Goal: Information Seeking & Learning: Learn about a topic

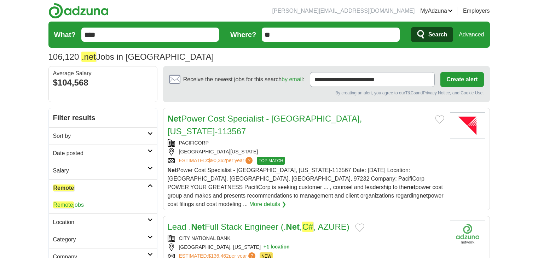
click at [69, 197] on div "Remote jobs" at bounding box center [103, 205] width 108 height 17
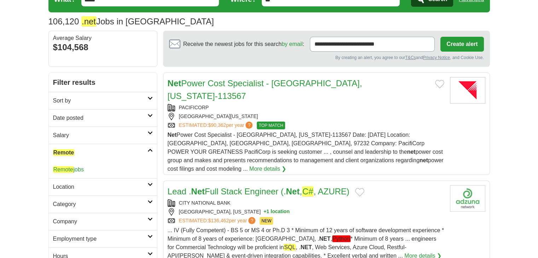
click at [72, 169] on em "Remote" at bounding box center [63, 169] width 21 height 7
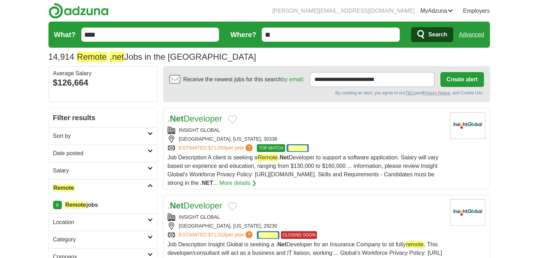
click at [80, 152] on h2 "Date posted" at bounding box center [100, 153] width 94 height 8
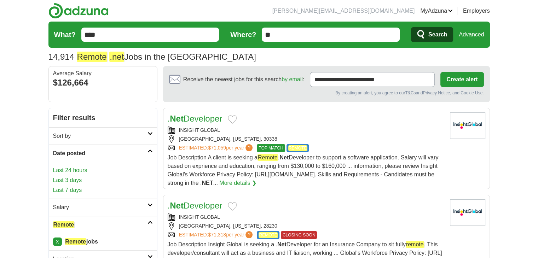
scroll to position [35, 0]
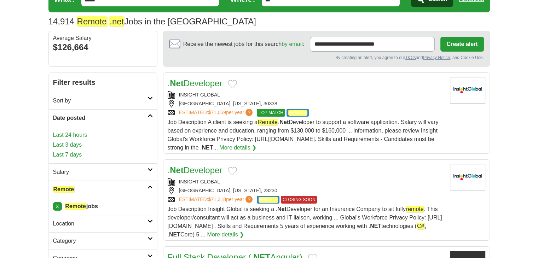
click at [82, 136] on link "Last 24 hours" at bounding box center [103, 135] width 100 height 8
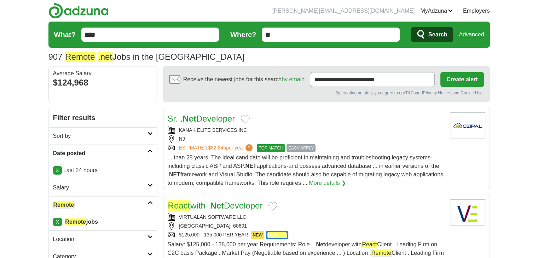
click at [191, 121] on strong "Net" at bounding box center [189, 119] width 14 height 10
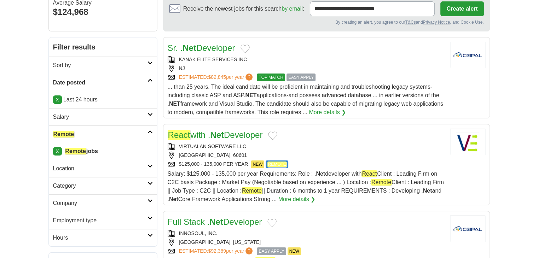
click at [231, 134] on link "React with . Net Developer" at bounding box center [215, 135] width 95 height 10
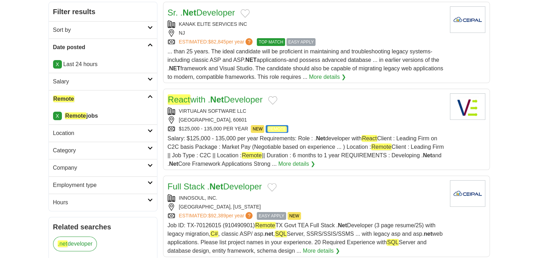
scroll to position [141, 0]
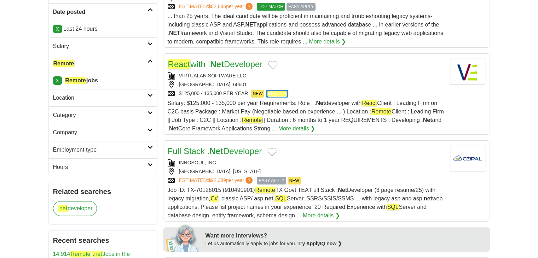
click at [209, 148] on strong "Net" at bounding box center [216, 151] width 14 height 10
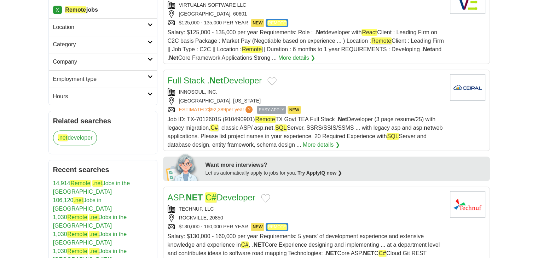
scroll to position [248, 0]
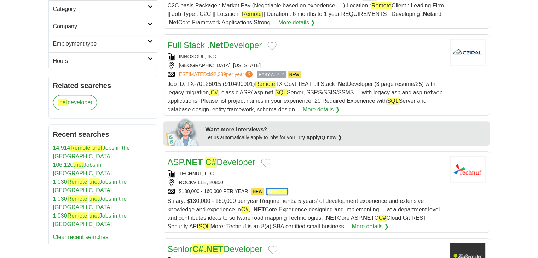
click at [199, 159] on strong "NET" at bounding box center [194, 162] width 17 height 10
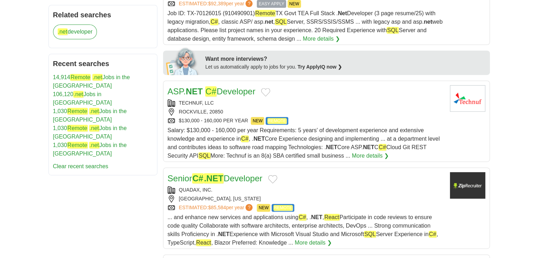
click at [221, 177] on em ".NET" at bounding box center [214, 178] width 20 height 10
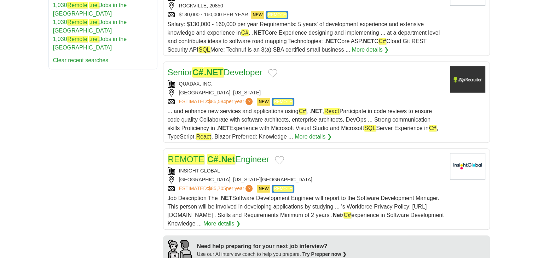
scroll to position [460, 0]
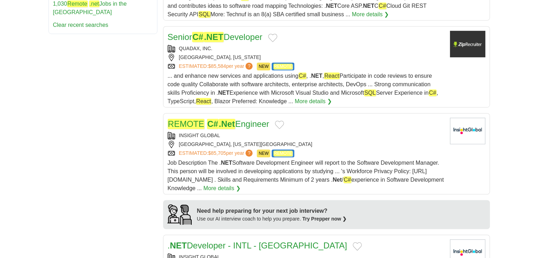
click at [219, 124] on em "C#" at bounding box center [227, 124] width 17 height 10
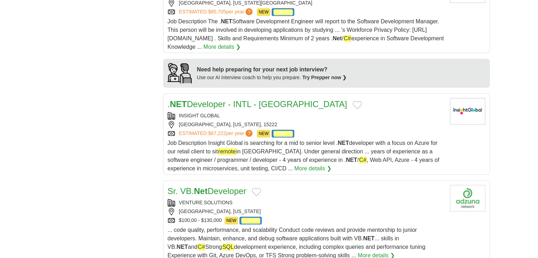
scroll to position [637, 0]
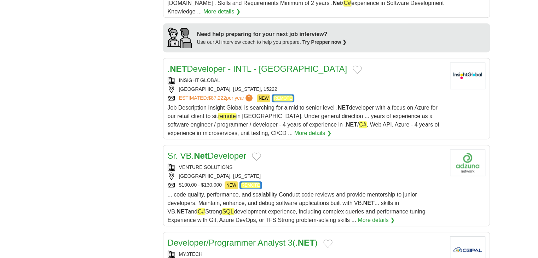
click at [213, 154] on link "Sr. VB. Net Developer" at bounding box center [207, 156] width 79 height 10
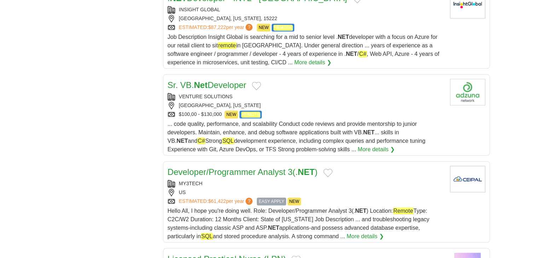
scroll to position [743, 0]
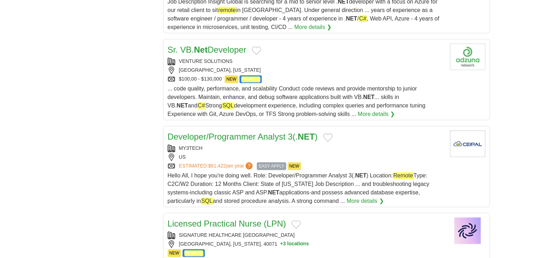
click at [200, 133] on link "Developer/Programmer Analyst 3(. NET )" at bounding box center [243, 137] width 150 height 10
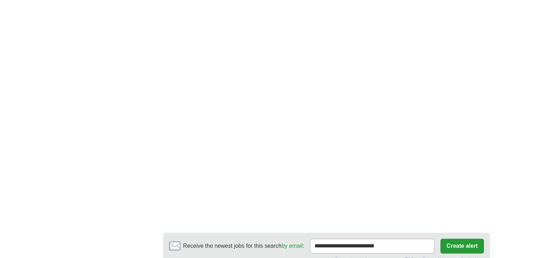
scroll to position [1167, 0]
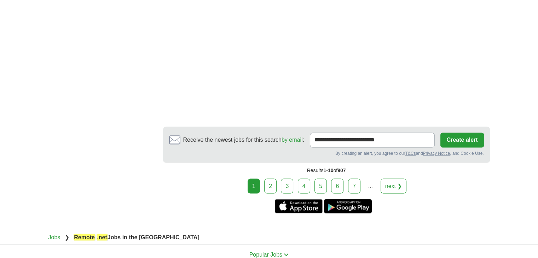
click at [268, 182] on link "2" at bounding box center [270, 186] width 12 height 15
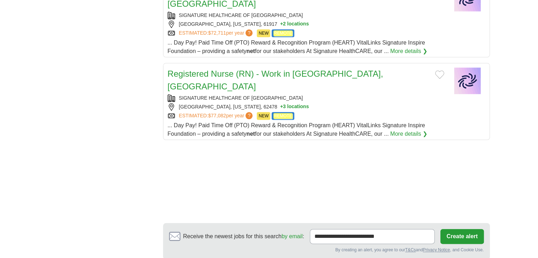
scroll to position [813, 0]
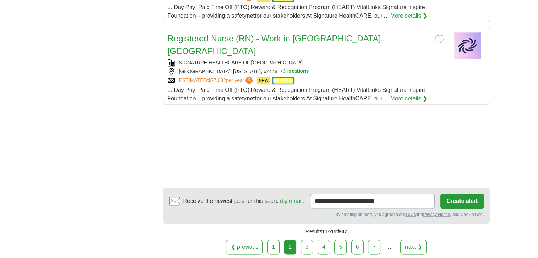
click at [306, 240] on link "3" at bounding box center [307, 247] width 12 height 15
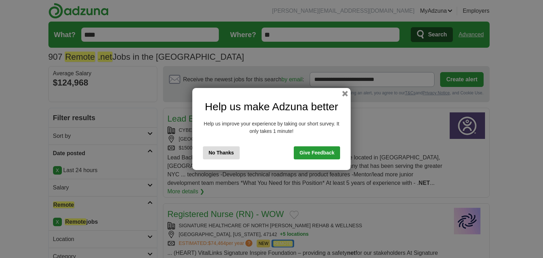
click at [4, 74] on div "Help us make Adzuna better Help us improve your experience by taking our short …" at bounding box center [271, 129] width 543 height 258
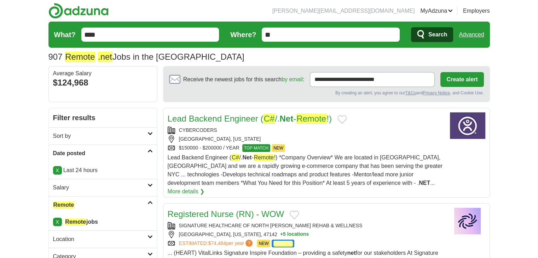
click at [231, 118] on link "Lead Backend Engineer ( C# /. Net - Remote !)" at bounding box center [250, 119] width 164 height 10
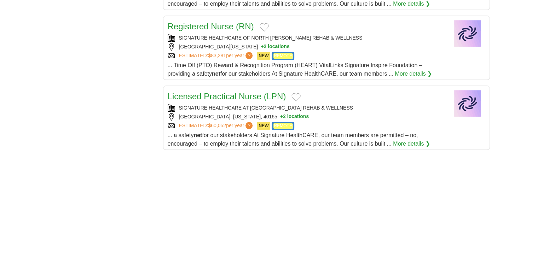
scroll to position [849, 0]
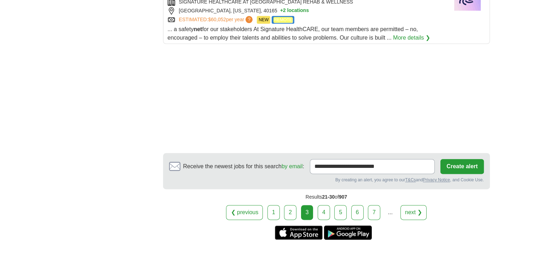
click at [323, 205] on link "4" at bounding box center [324, 212] width 12 height 15
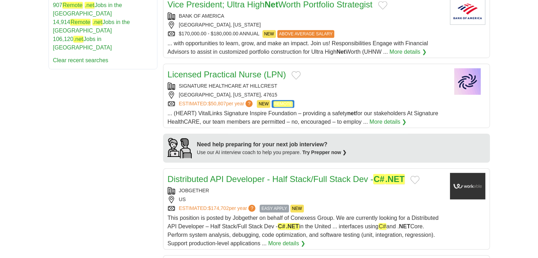
scroll to position [460, 0]
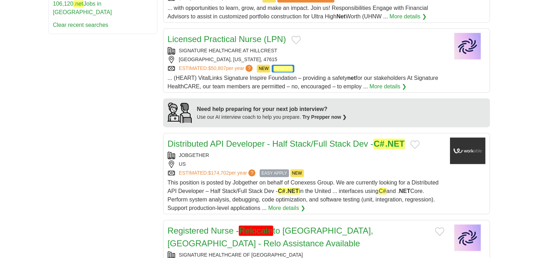
click at [308, 141] on link "Distributed API Developer - Half Stack/Full Stack Dev - C# .NET" at bounding box center [286, 144] width 237 height 10
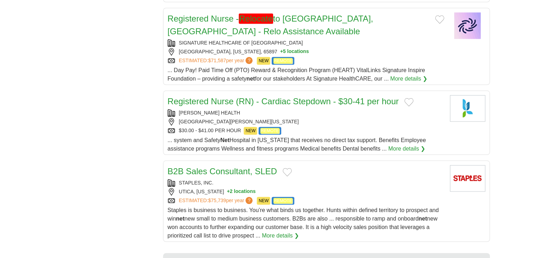
scroll to position [743, 0]
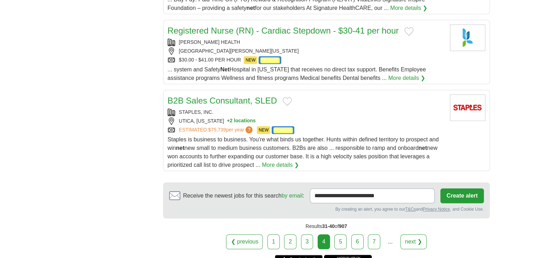
click at [344, 238] on link "5" at bounding box center [340, 241] width 12 height 15
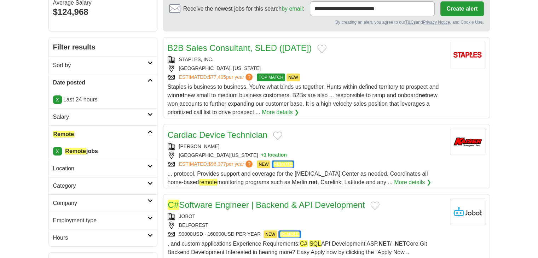
scroll to position [106, 0]
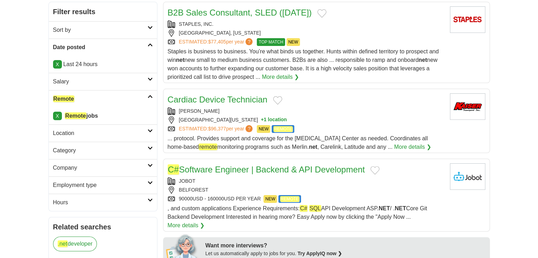
click at [279, 167] on link "C# Software Engineer | Backend & API Development" at bounding box center [266, 169] width 197 height 10
click at [242, 170] on link "C# Software Engineer | Backend & API Development" at bounding box center [266, 169] width 197 height 10
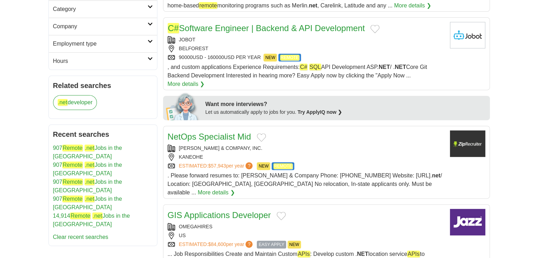
scroll to position [283, 0]
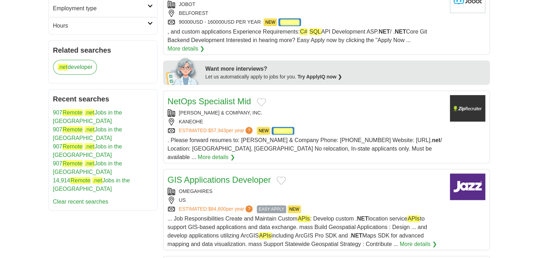
click at [230, 175] on link "GIS Applications Developer" at bounding box center [219, 180] width 103 height 10
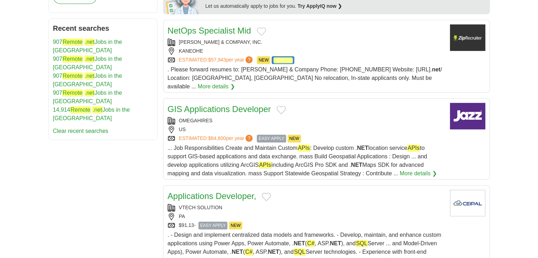
scroll to position [424, 0]
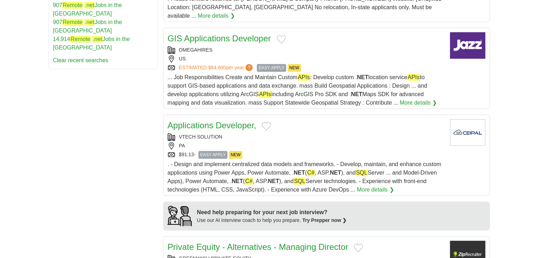
click at [232, 121] on link "Applications Developer," at bounding box center [212, 126] width 89 height 10
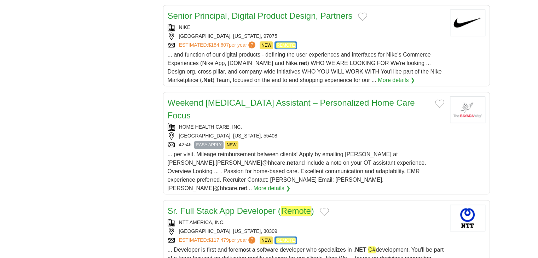
scroll to position [778, 0]
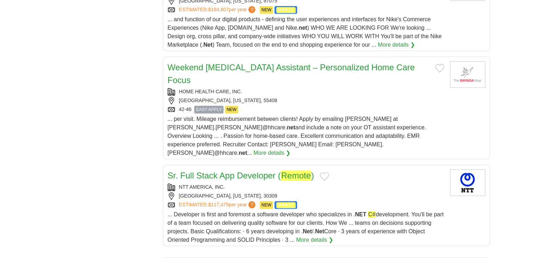
click at [187, 170] on link "Sr. Full Stack App Developer ( Remote )" at bounding box center [241, 175] width 146 height 10
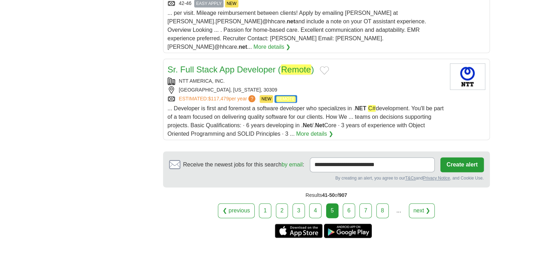
click at [351, 203] on link "6" at bounding box center [349, 210] width 12 height 15
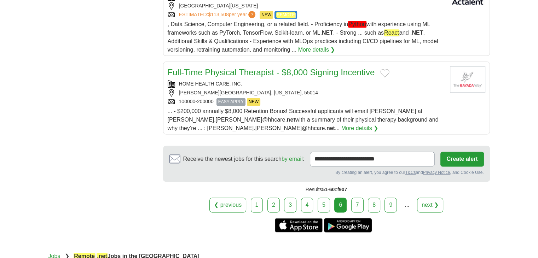
scroll to position [955, 0]
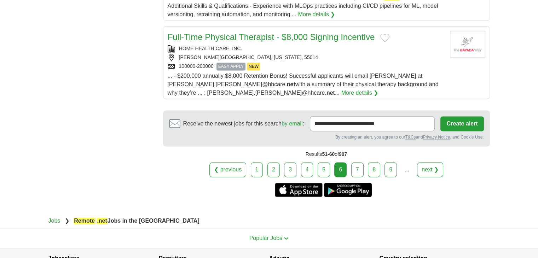
click at [354, 162] on link "7" at bounding box center [357, 169] width 12 height 15
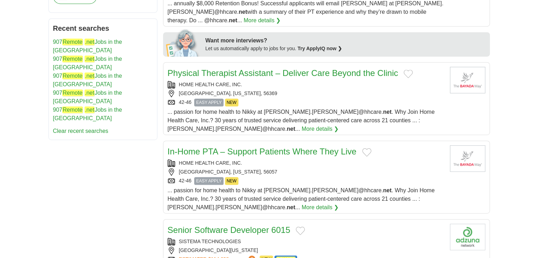
scroll to position [424, 0]
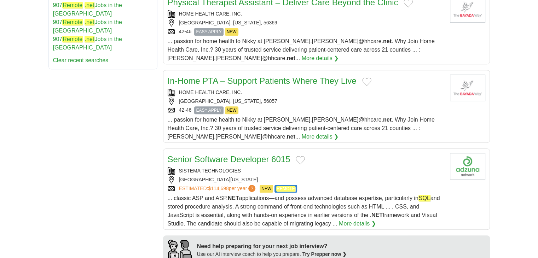
click at [261, 155] on link "Senior Software Developer 6015" at bounding box center [229, 160] width 123 height 10
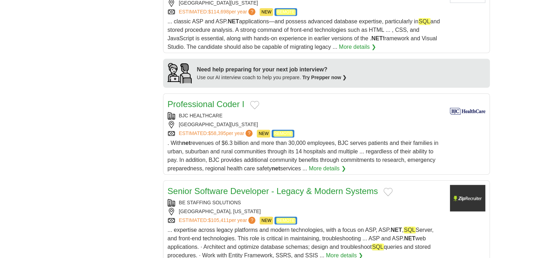
scroll to position [637, 0]
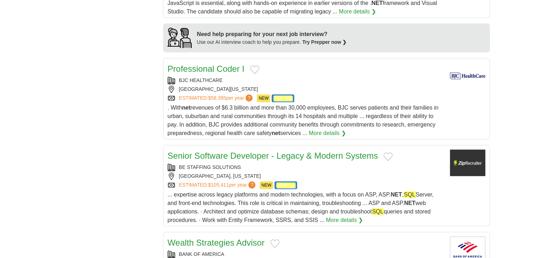
click at [215, 151] on link "Senior Software Developer - Legacy & Modern Systems" at bounding box center [273, 156] width 210 height 10
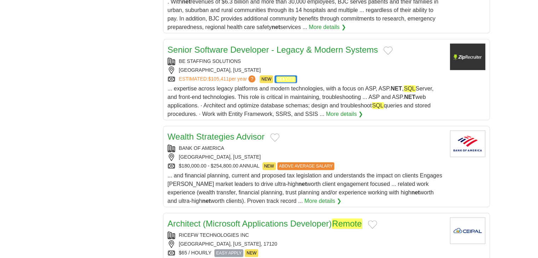
scroll to position [813, 0]
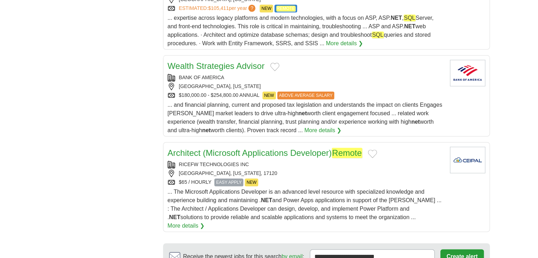
click at [248, 148] on link "Architect (Microsoft Applications Developer) Remote" at bounding box center [265, 153] width 195 height 10
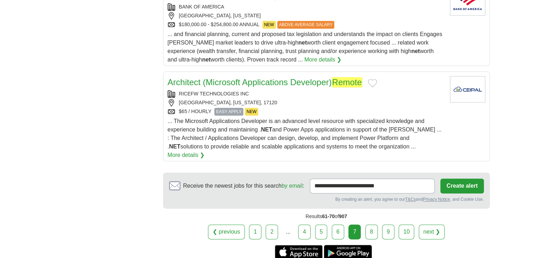
scroll to position [920, 0]
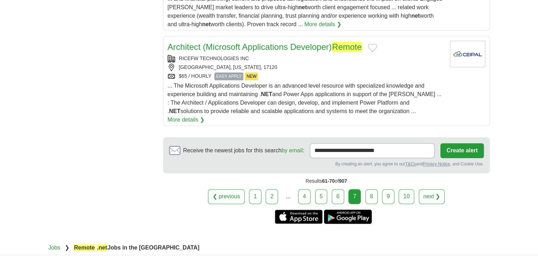
click at [371, 189] on link "8" at bounding box center [371, 196] width 12 height 15
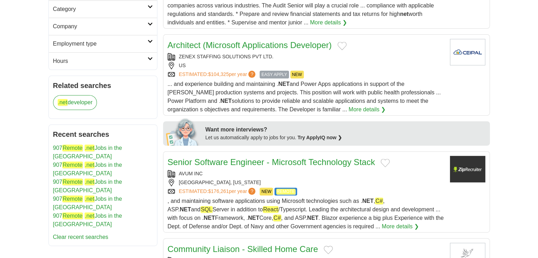
scroll to position [283, 0]
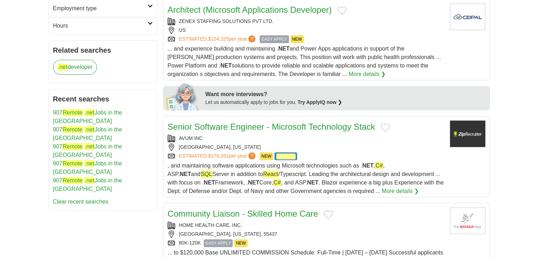
click at [235, 128] on link "Senior Software Engineer - Microsoft Technology Stack" at bounding box center [272, 127] width 208 height 10
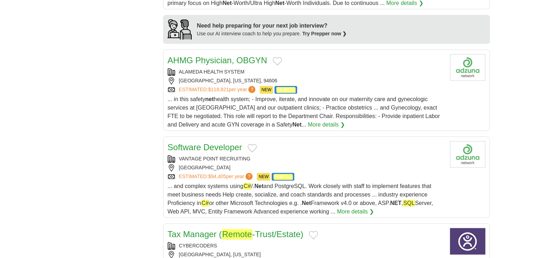
scroll to position [672, 0]
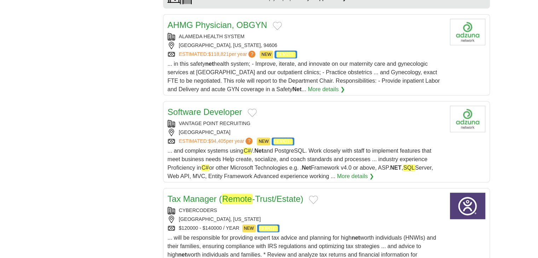
click at [211, 107] on link "Software Developer" at bounding box center [205, 112] width 75 height 10
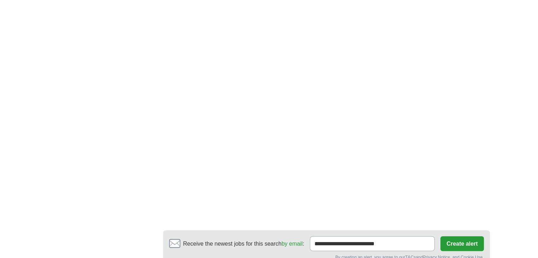
scroll to position [1238, 0]
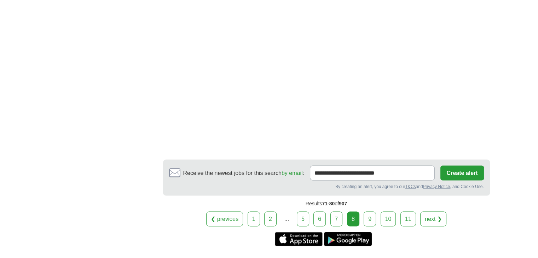
click at [373, 211] on link "9" at bounding box center [370, 218] width 12 height 15
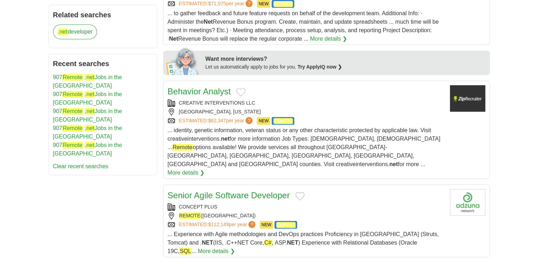
scroll to position [354, 0]
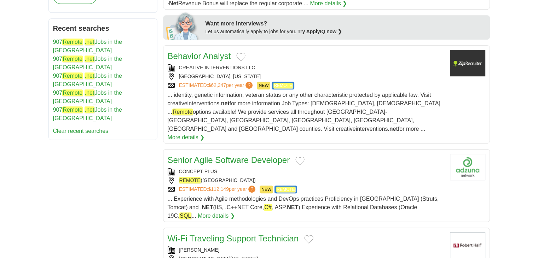
click at [225, 155] on link "Senior Agile Software Developer" at bounding box center [229, 160] width 122 height 10
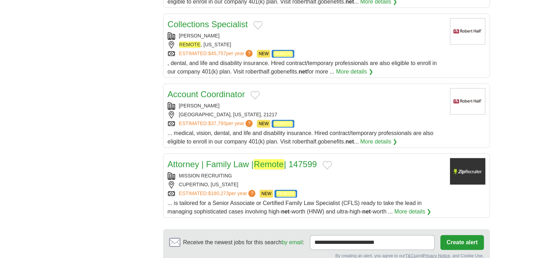
scroll to position [778, 0]
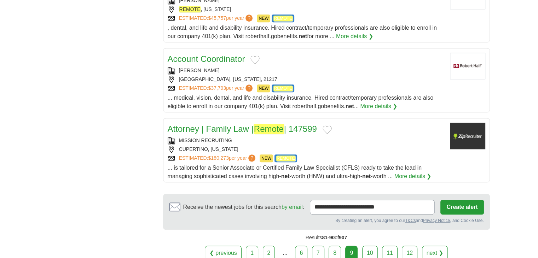
click at [363, 246] on link "10" at bounding box center [370, 253] width 16 height 15
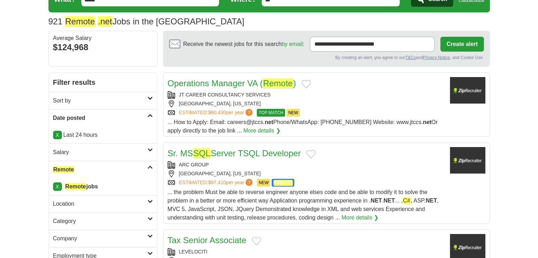
scroll to position [71, 0]
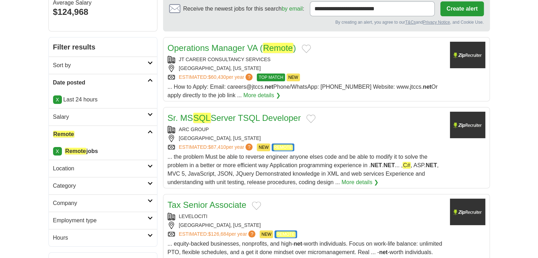
click at [250, 116] on link "Sr. MS SQL Server TSQL Developer" at bounding box center [234, 118] width 133 height 10
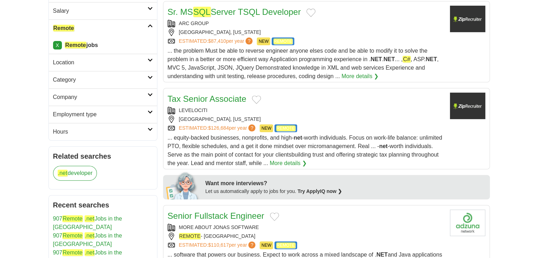
scroll to position [248, 0]
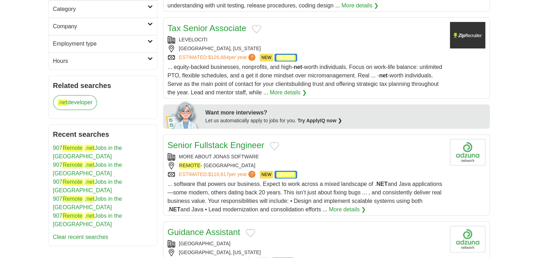
click at [234, 143] on link "Senior Fullstack Engineer" at bounding box center [216, 145] width 97 height 10
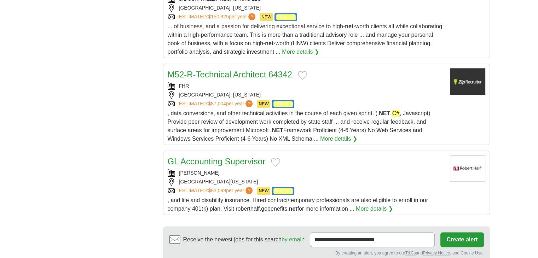
scroll to position [884, 0]
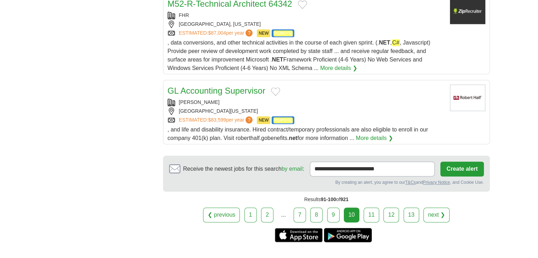
click at [373, 208] on link "11" at bounding box center [372, 215] width 16 height 15
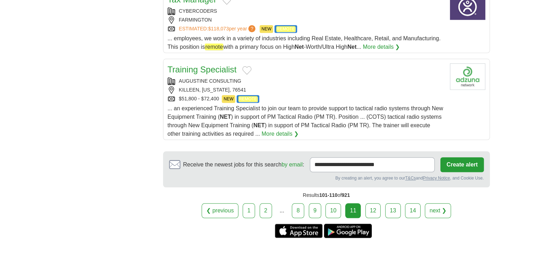
scroll to position [813, 0]
